Goal: Find specific page/section: Find specific page/section

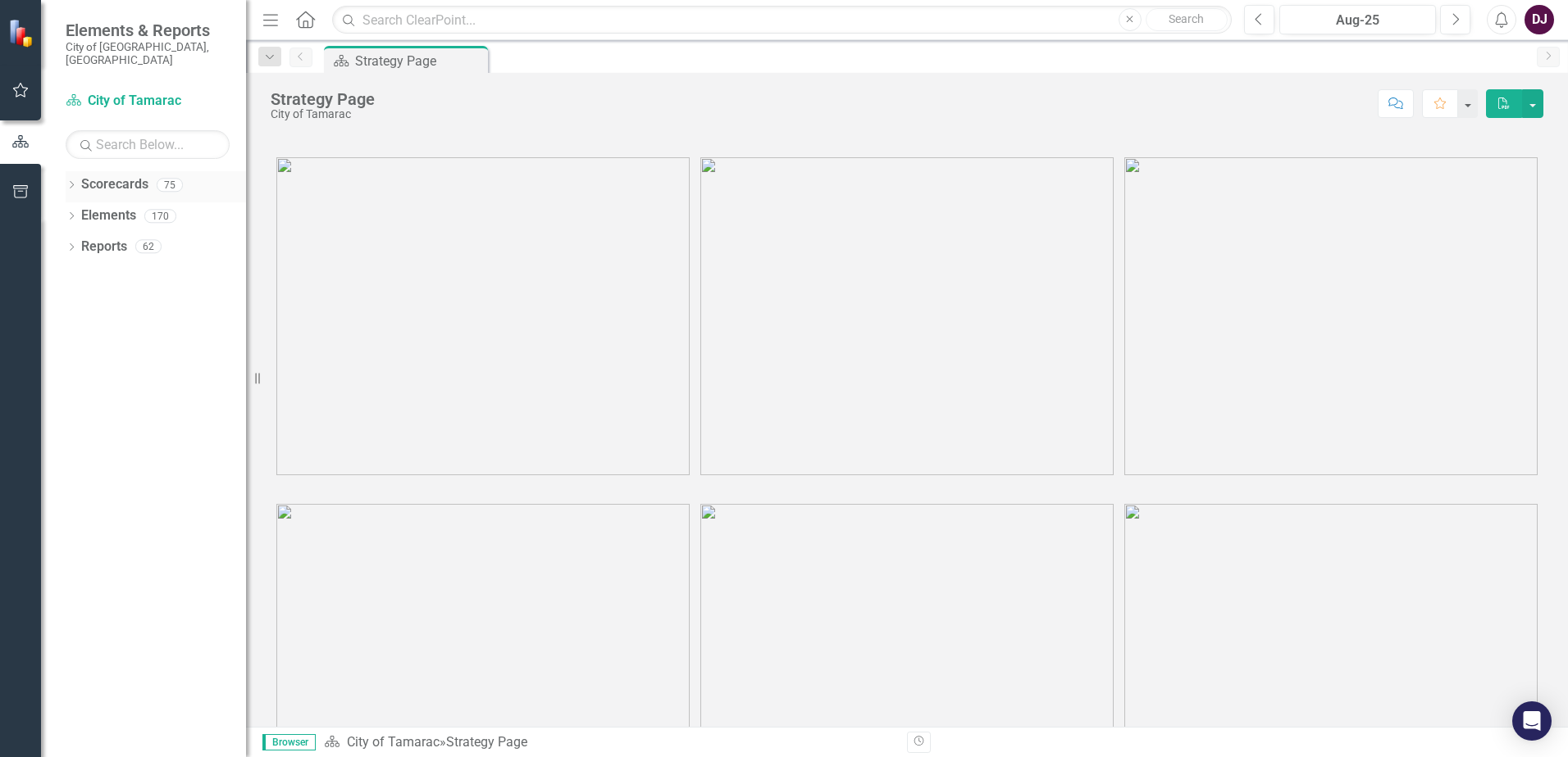
click at [138, 175] on link "Scorecards" at bounding box center [114, 184] width 67 height 18
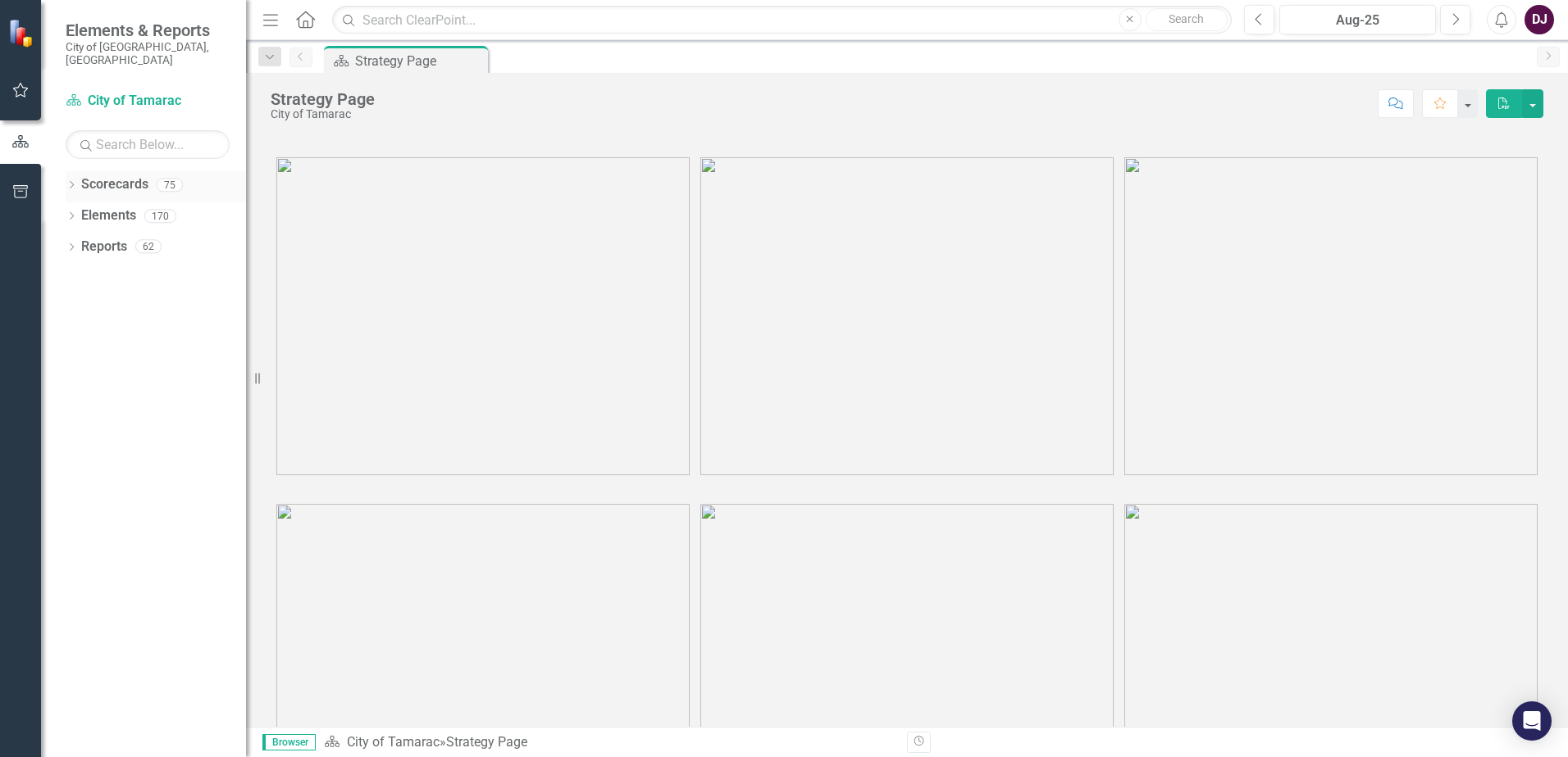
click at [138, 175] on link "Scorecards" at bounding box center [114, 184] width 67 height 18
click at [124, 175] on link "Scorecards" at bounding box center [114, 184] width 67 height 18
click at [127, 175] on link "Scorecards" at bounding box center [114, 184] width 67 height 18
click at [74, 182] on icon "Dropdown" at bounding box center [71, 187] width 11 height 9
click at [82, 211] on icon "Dropdown" at bounding box center [79, 215] width 12 height 10
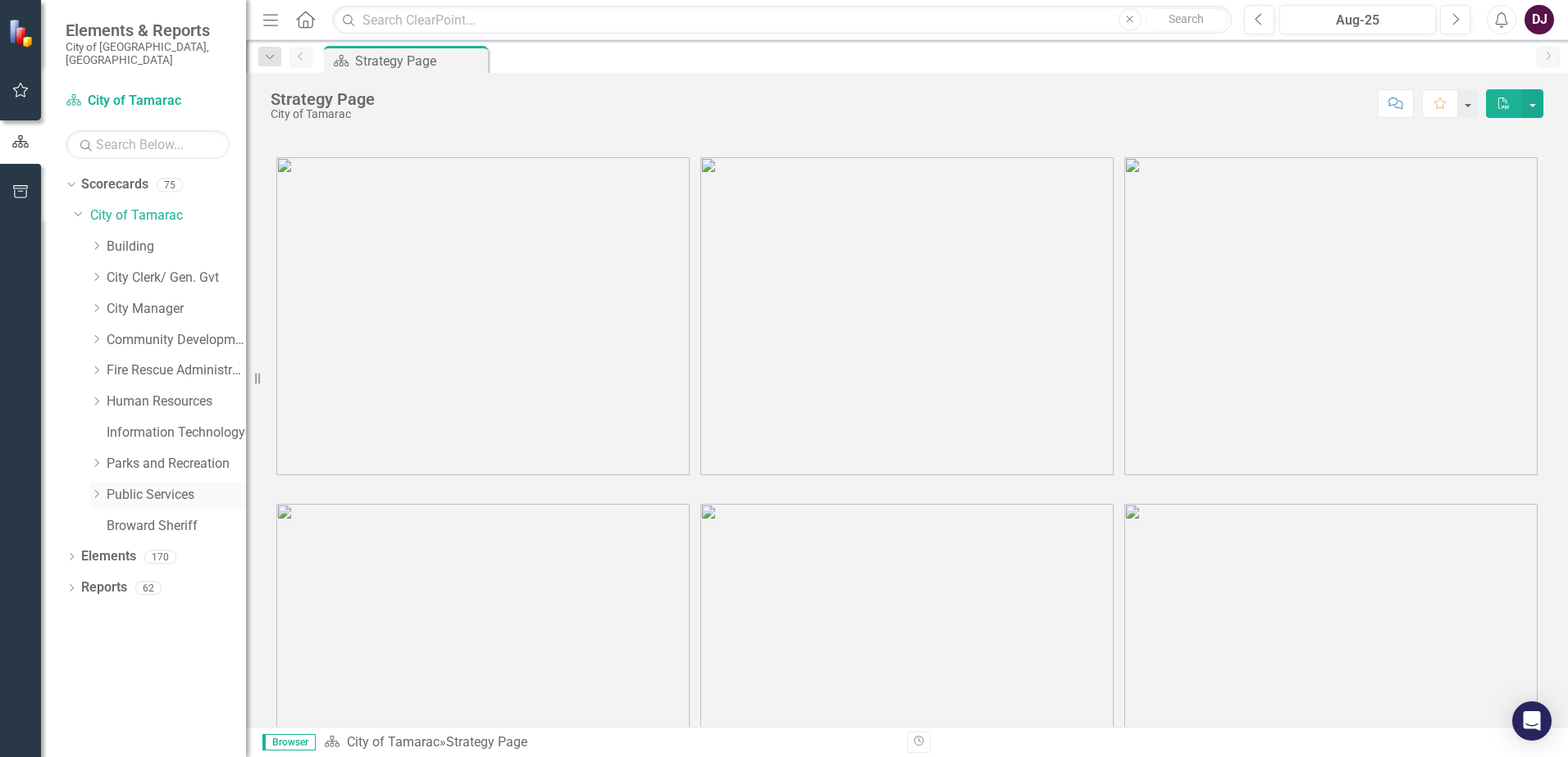
click at [167, 486] on link "Public Services" at bounding box center [176, 495] width 139 height 18
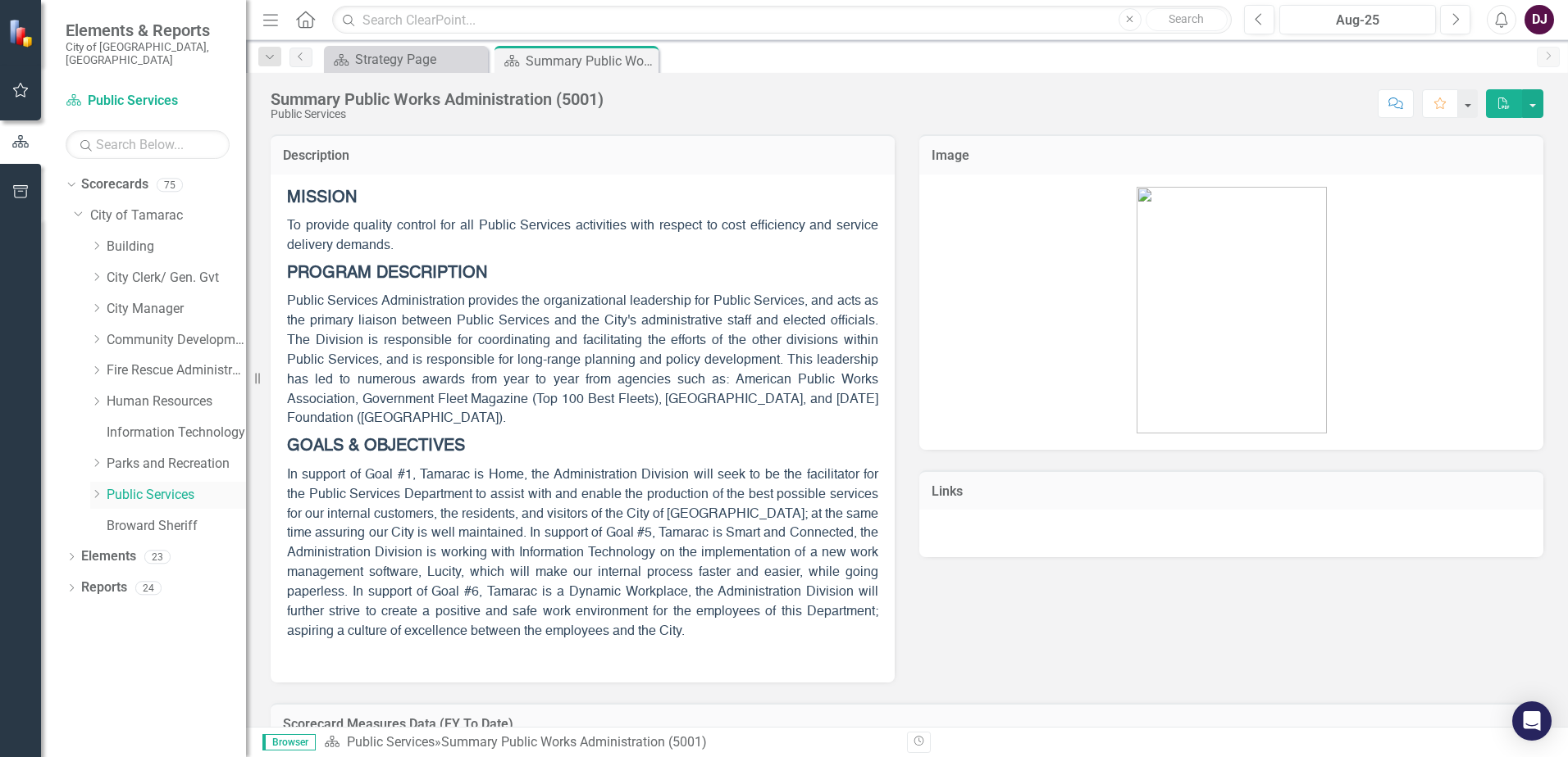
click at [161, 486] on link "Public Services" at bounding box center [176, 495] width 139 height 18
click at [100, 489] on icon "Dropdown" at bounding box center [96, 494] width 12 height 10
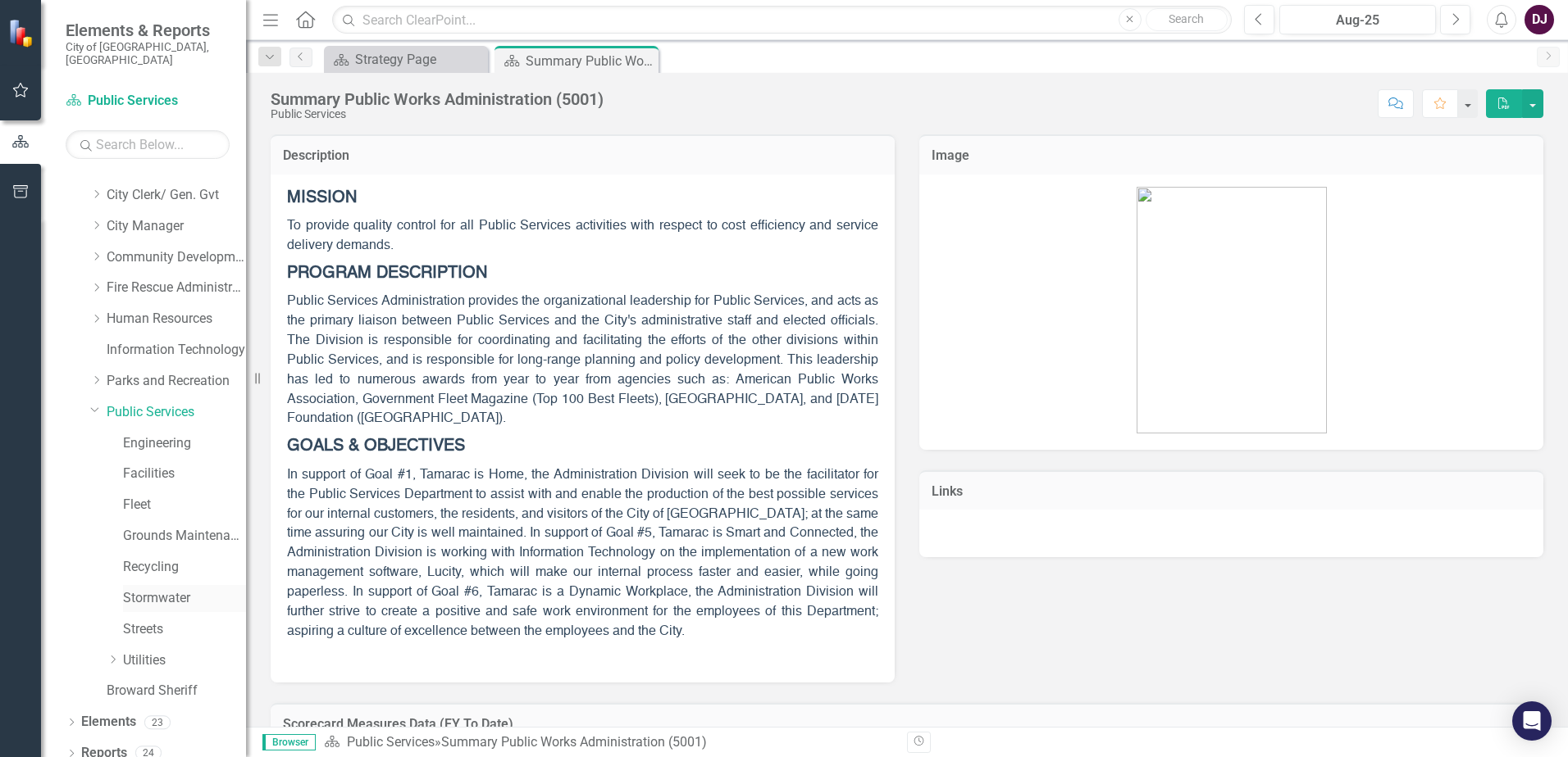
scroll to position [84, 0]
click at [115, 654] on icon "Dropdown" at bounding box center [112, 658] width 12 height 10
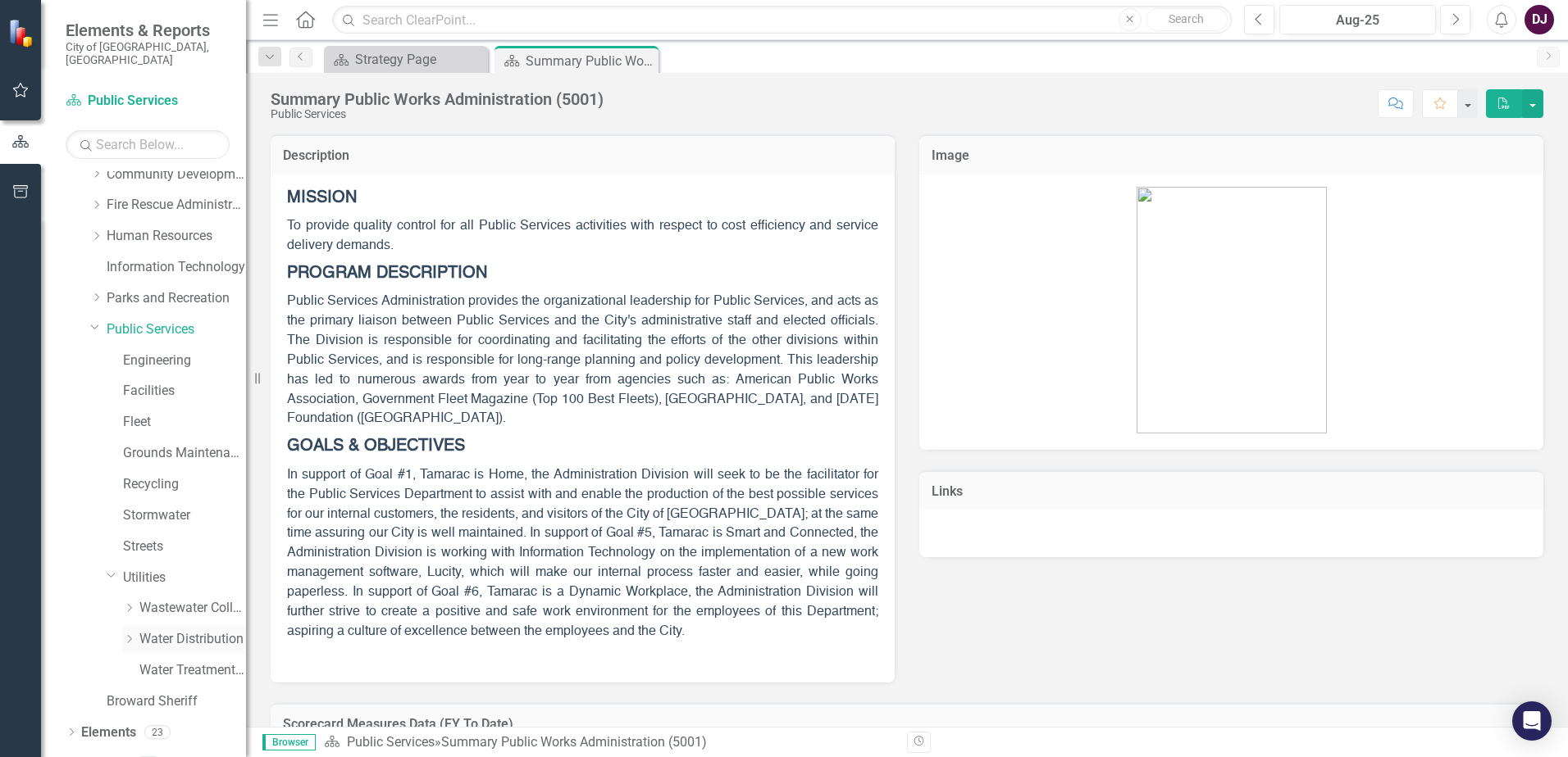
click at [130, 635] on icon "Dropdown" at bounding box center [128, 639] width 12 height 10
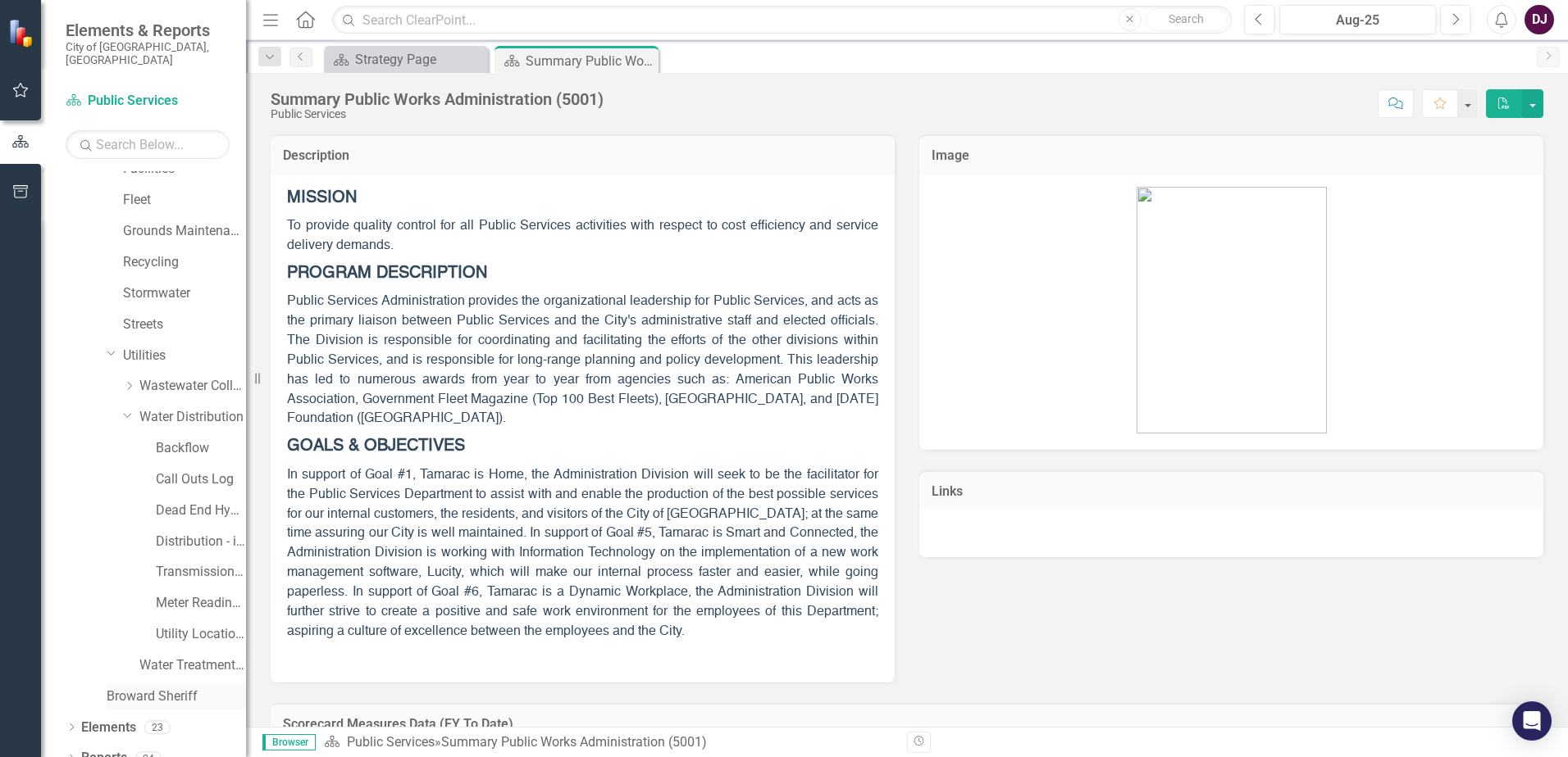
scroll to position [393, 0]
click at [206, 527] on link "Distribution - inactive scorecard (combined with transmission in [DATE])" at bounding box center [201, 536] width 90 height 18
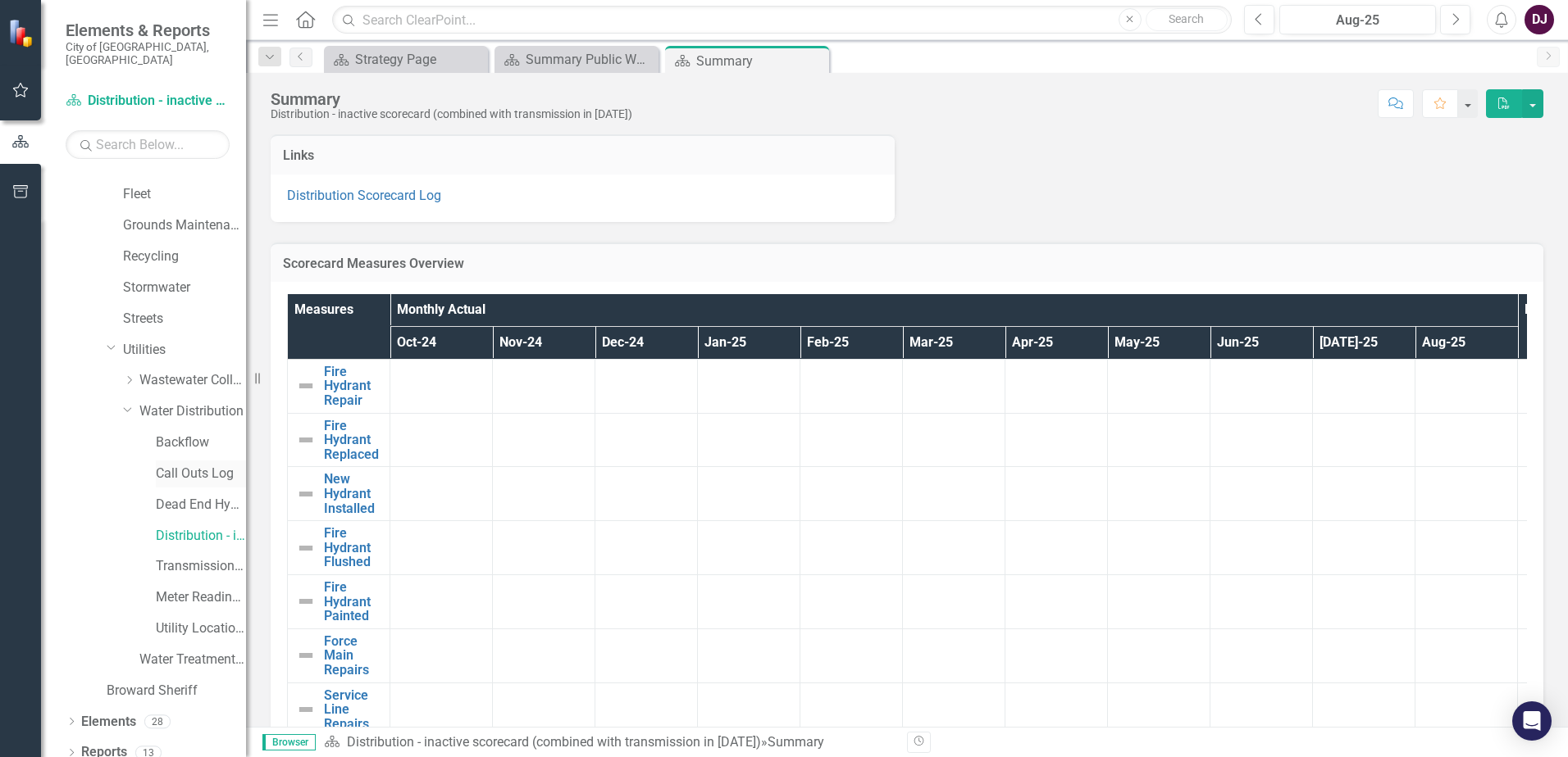
click at [199, 465] on link "Call Outs Log" at bounding box center [201, 474] width 90 height 18
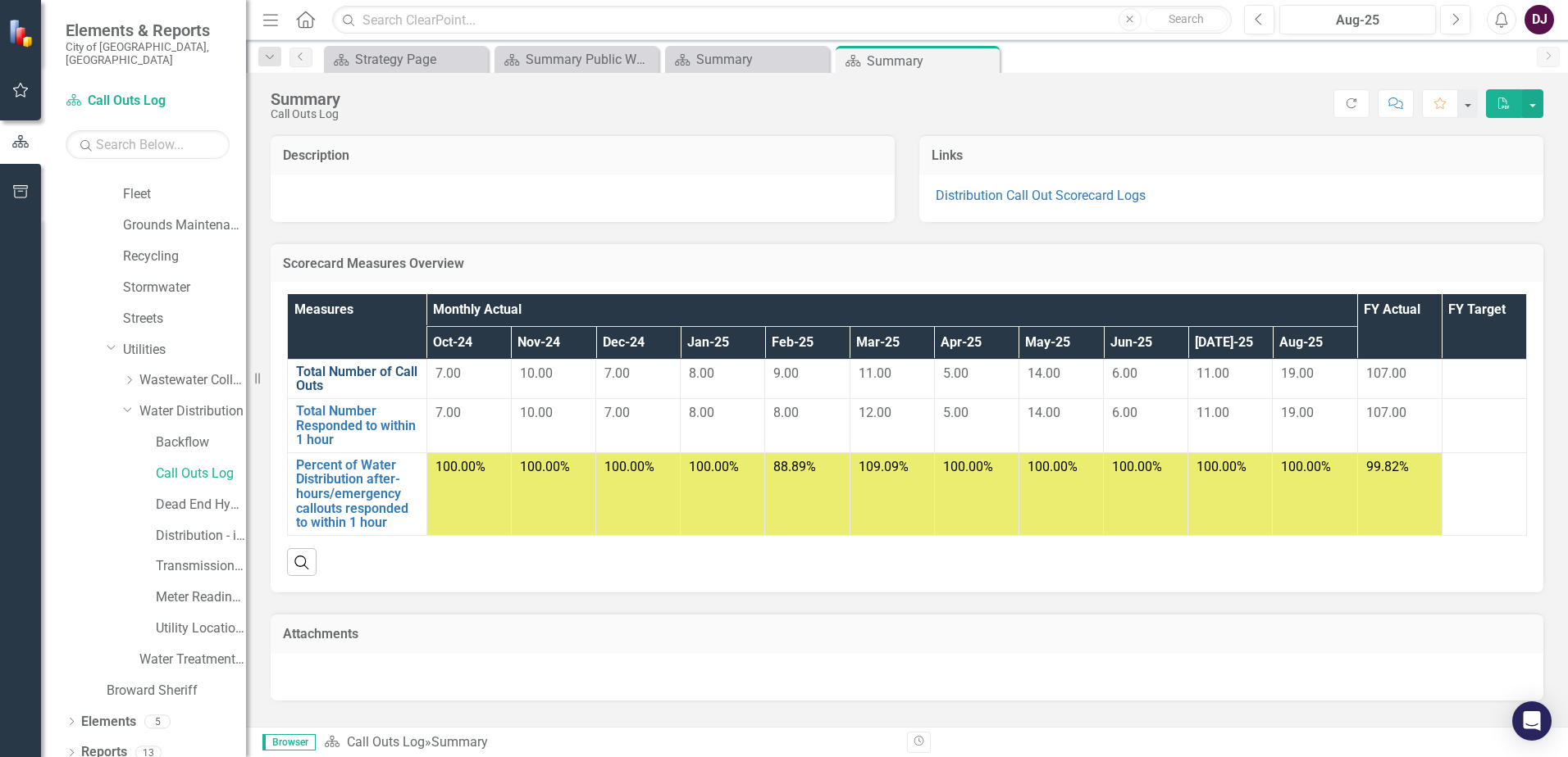
click at [367, 369] on link "Total Number of Call Outs" at bounding box center [357, 378] width 123 height 29
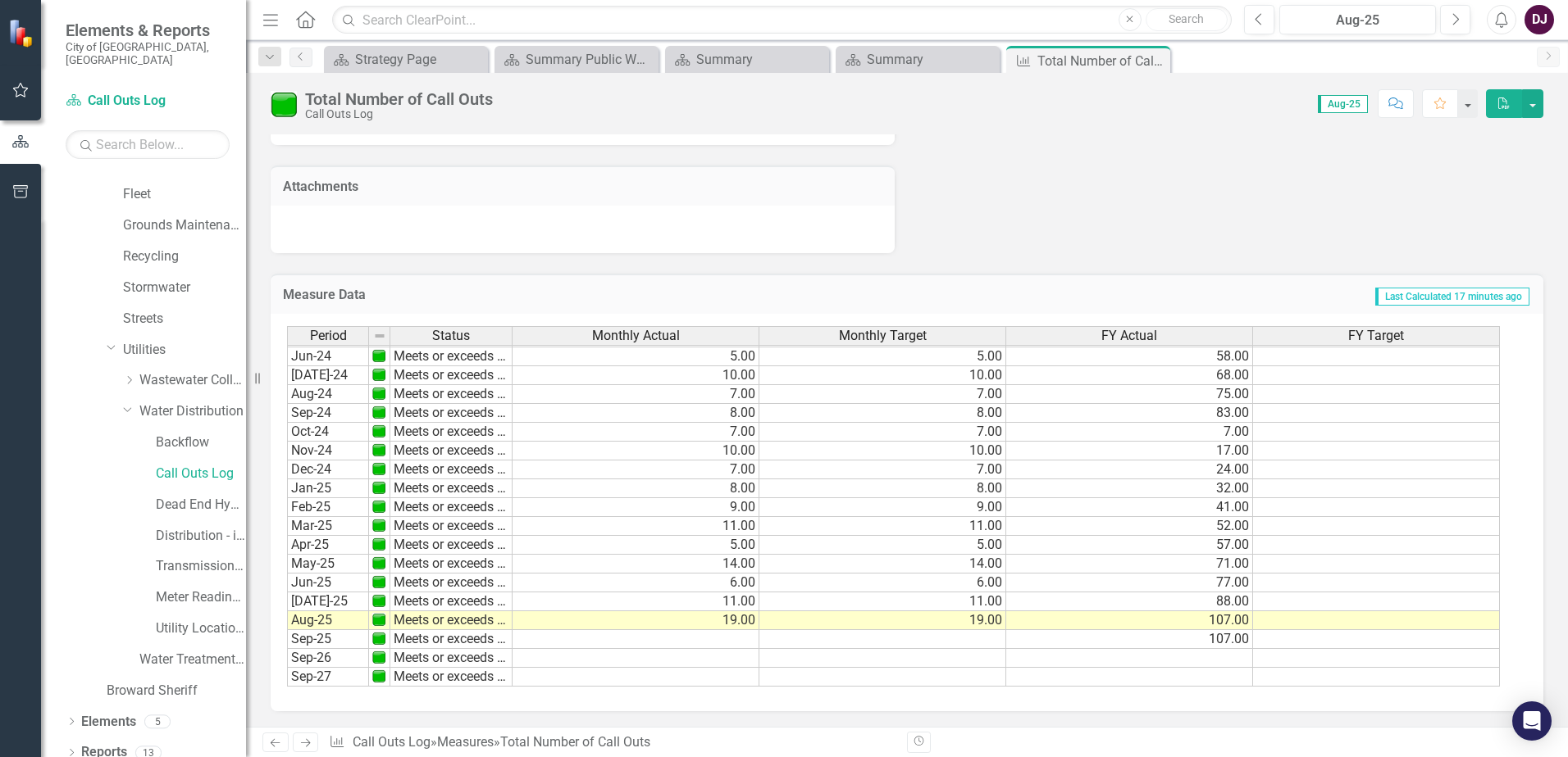
scroll to position [965, 0]
